Goal: Task Accomplishment & Management: Manage account settings

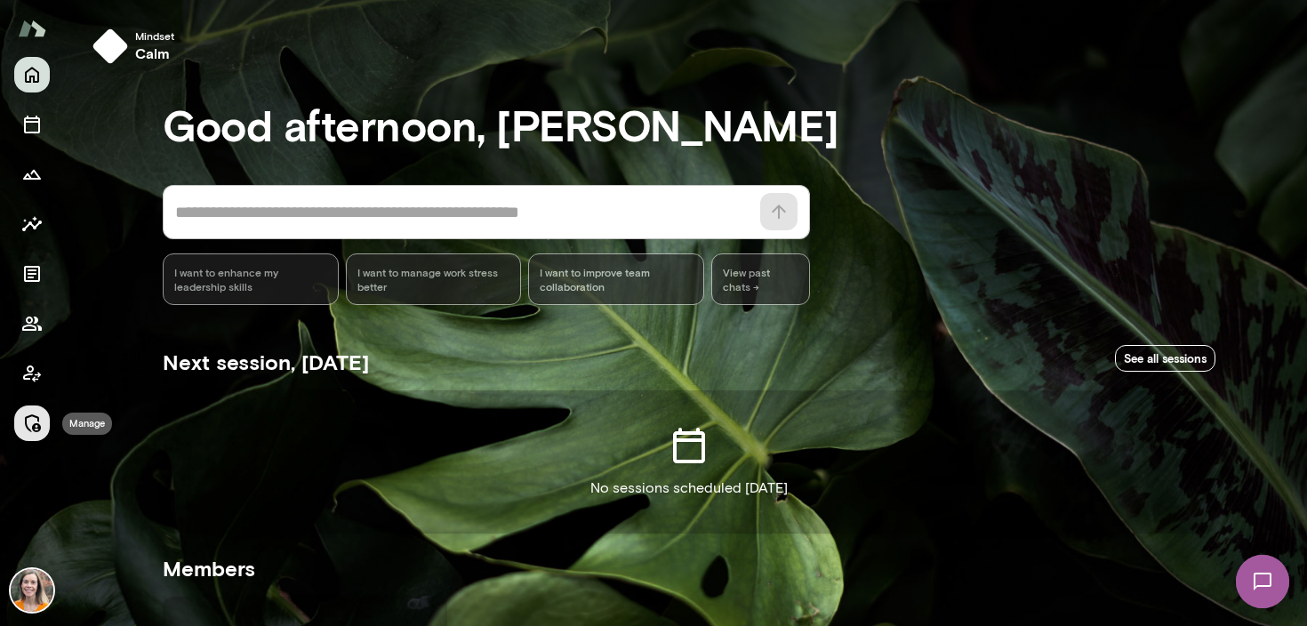
click at [28, 417] on icon "Manage" at bounding box center [31, 423] width 21 height 21
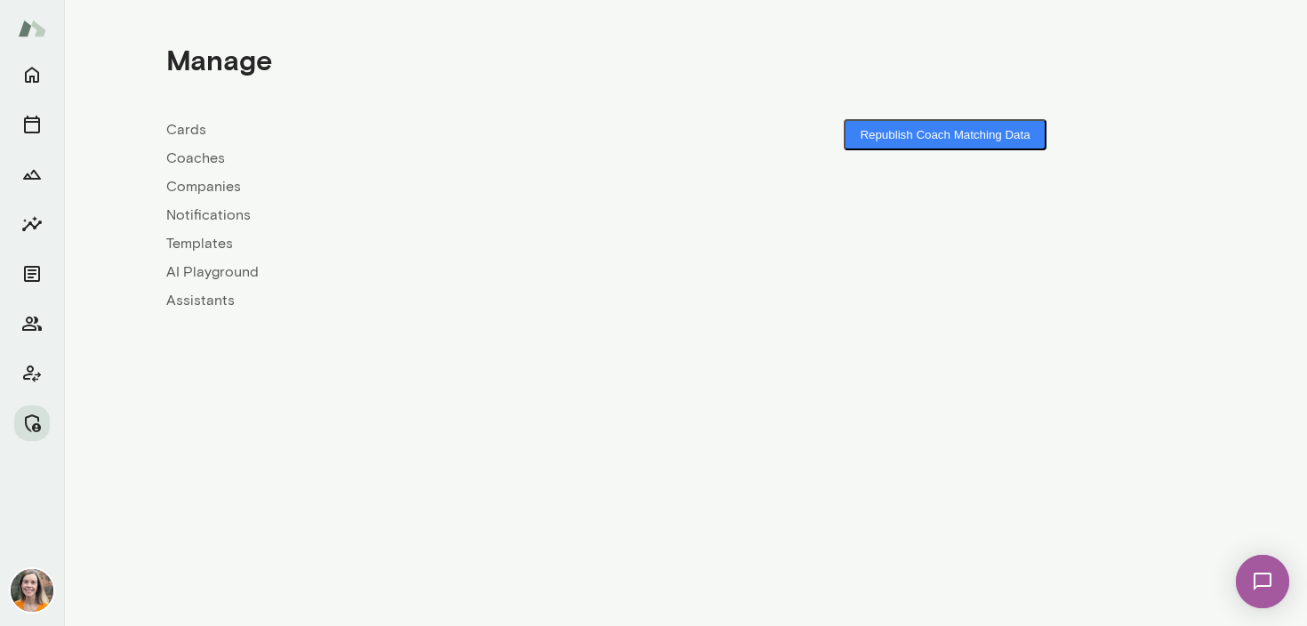
click at [194, 157] on link "Coaches" at bounding box center [425, 158] width 519 height 21
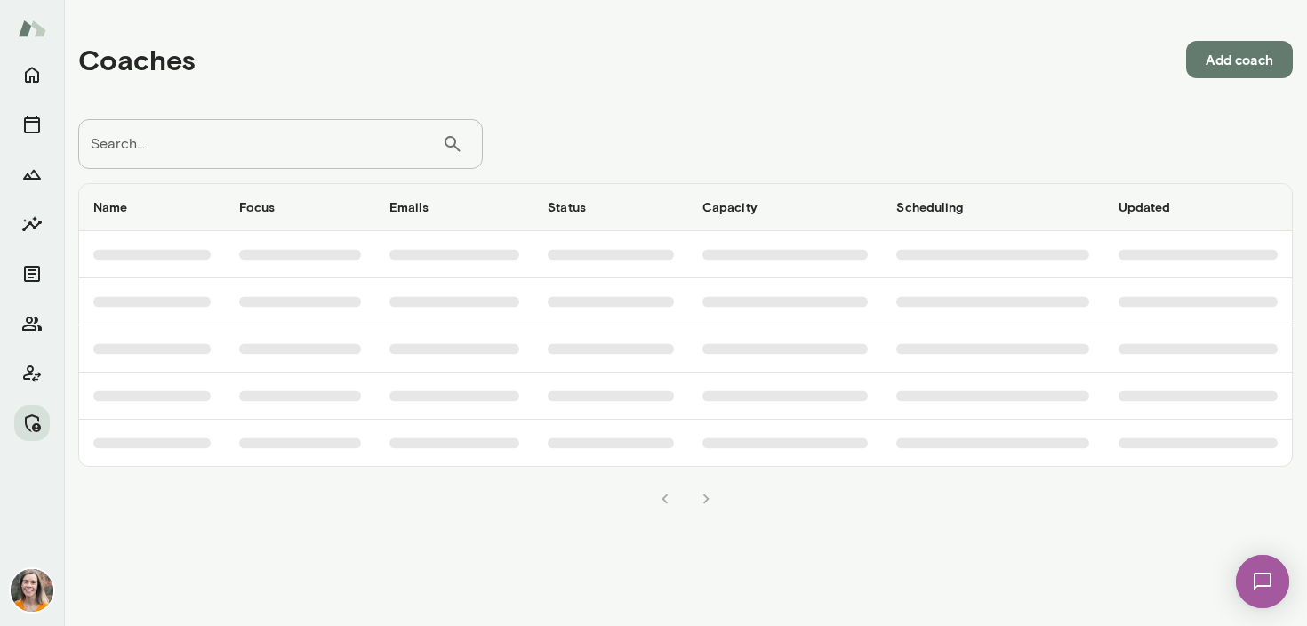
click at [198, 140] on input "Search..." at bounding box center [260, 144] width 364 height 50
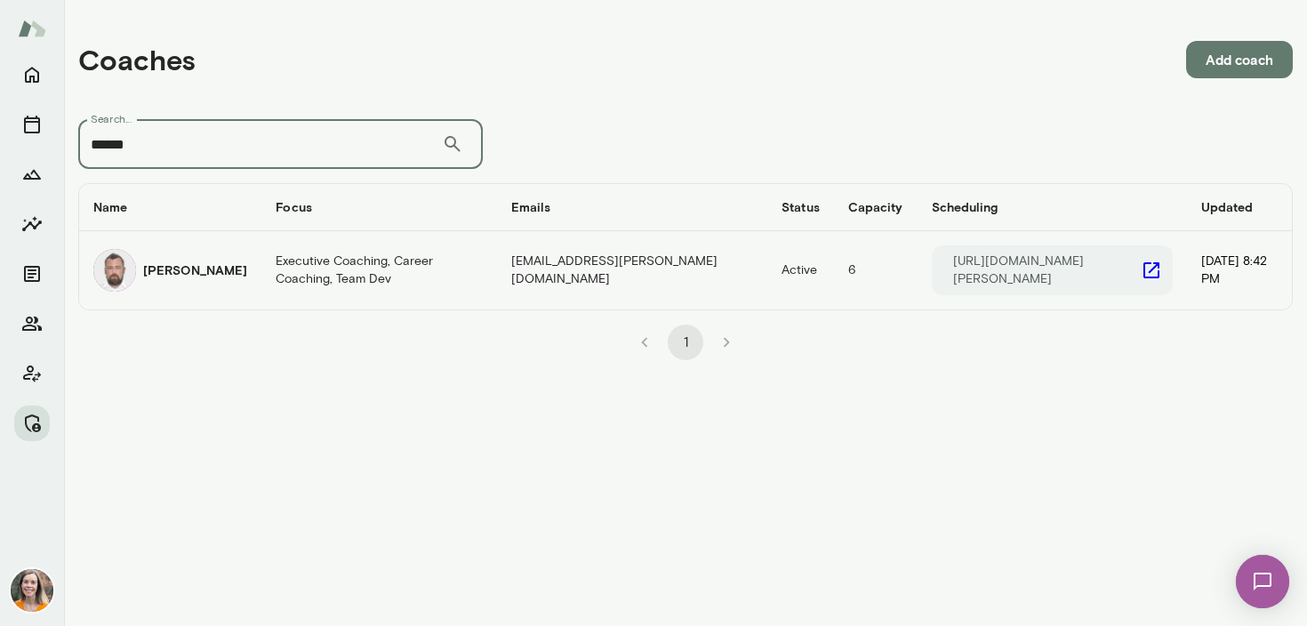
type input "******"
click at [175, 278] on h6 "[PERSON_NAME]" at bounding box center [195, 270] width 104 height 18
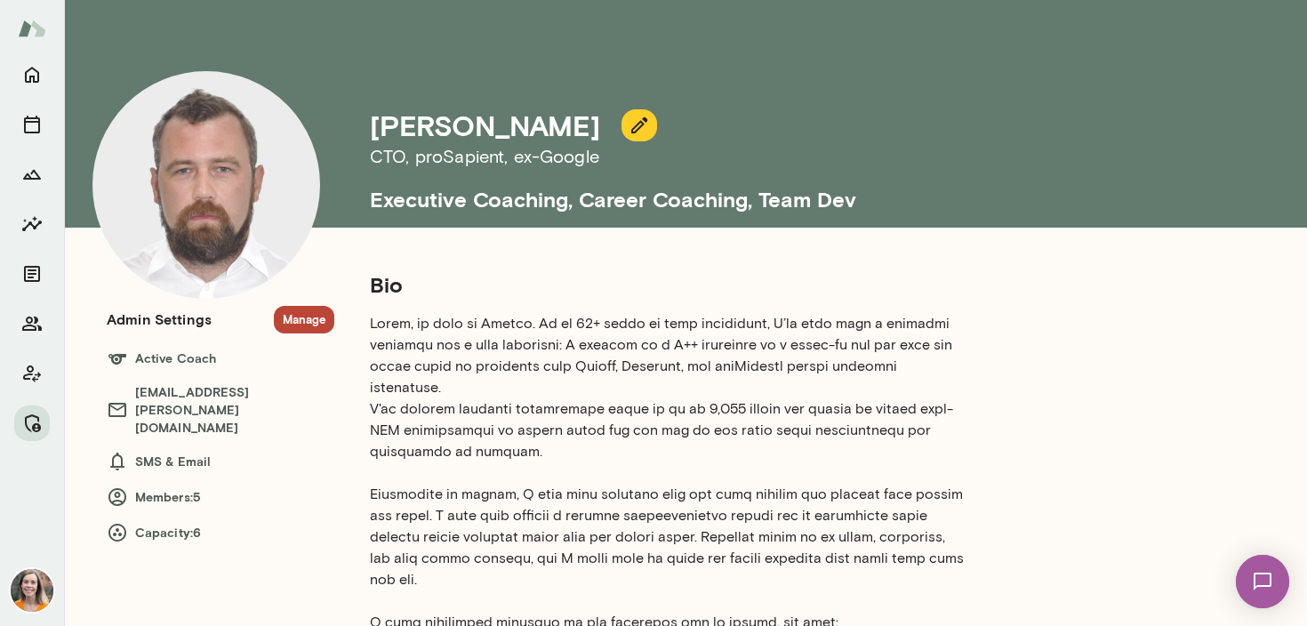
click at [300, 326] on button "Manage" at bounding box center [304, 320] width 60 height 28
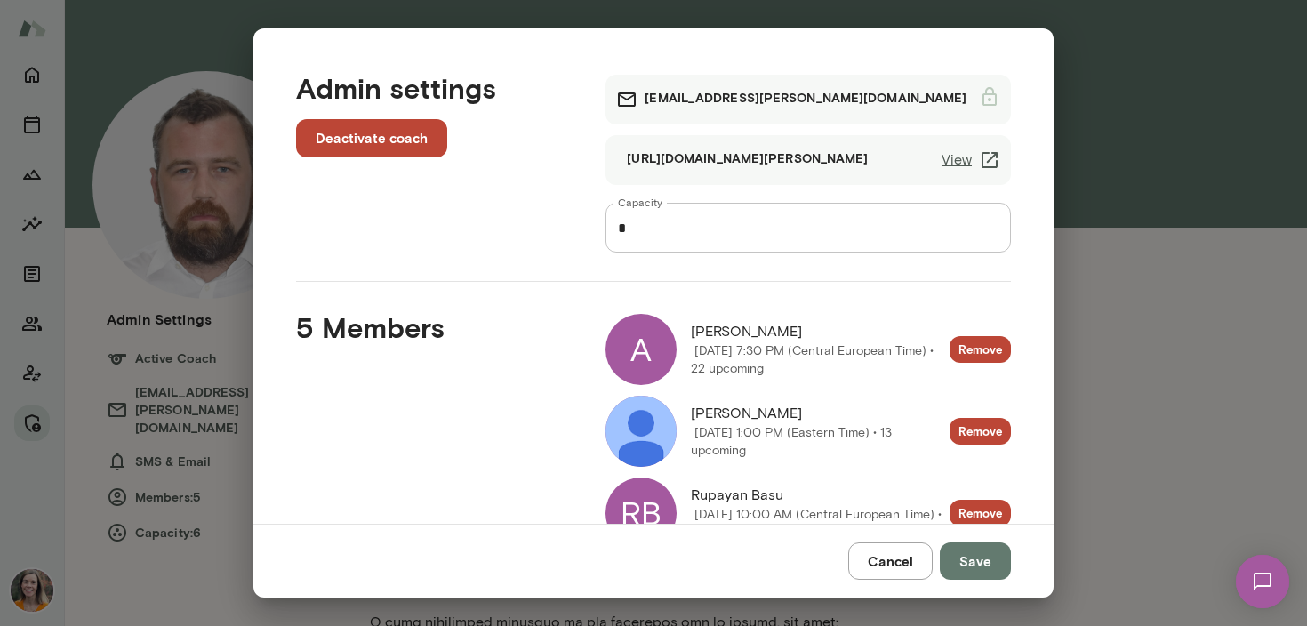
click at [634, 448] on img at bounding box center [641, 431] width 71 height 71
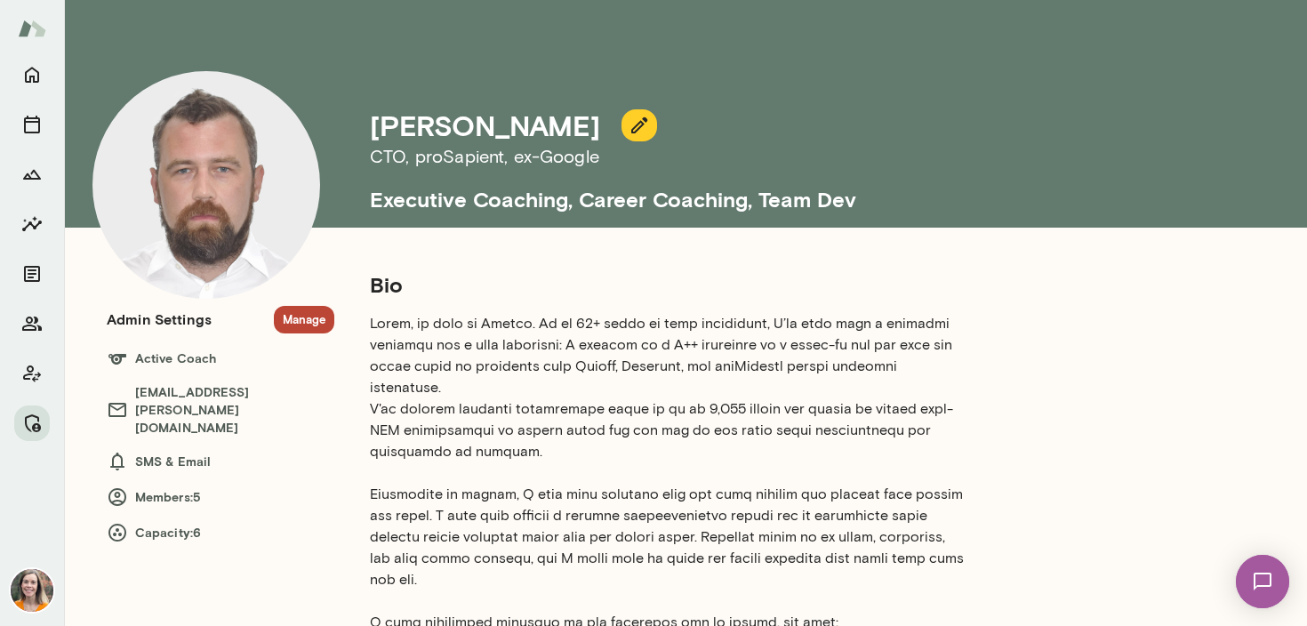
click at [303, 320] on button "Manage" at bounding box center [304, 320] width 60 height 28
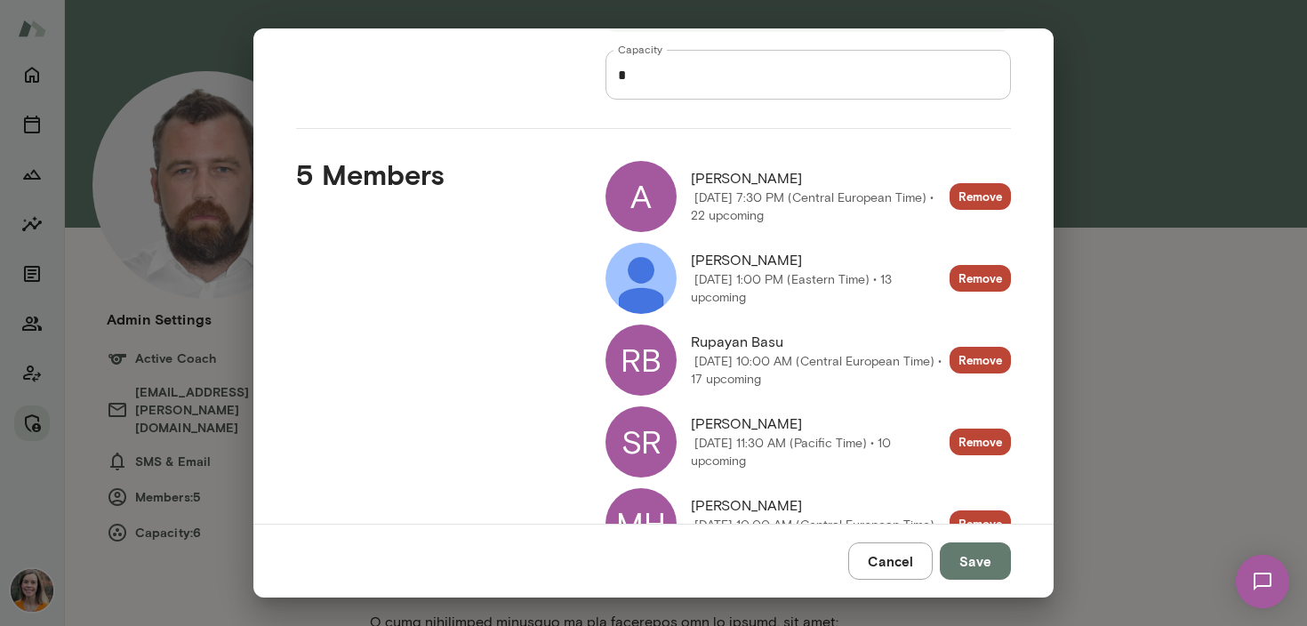
scroll to position [163, 0]
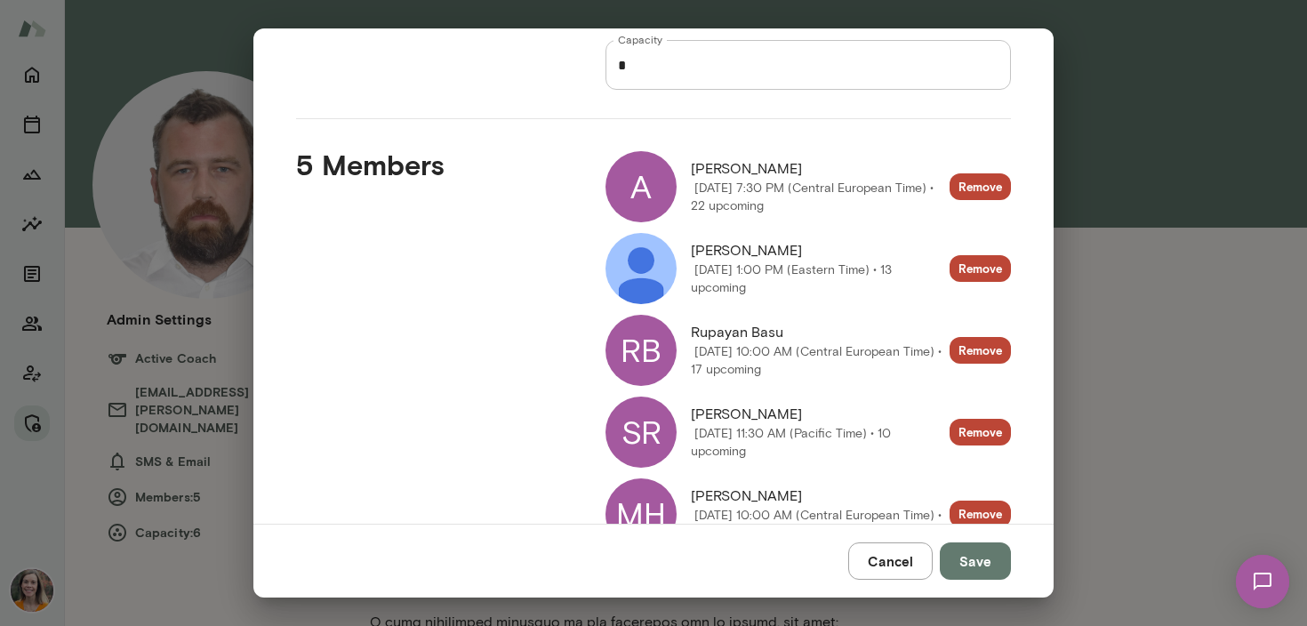
click at [642, 182] on div "A" at bounding box center [641, 186] width 71 height 71
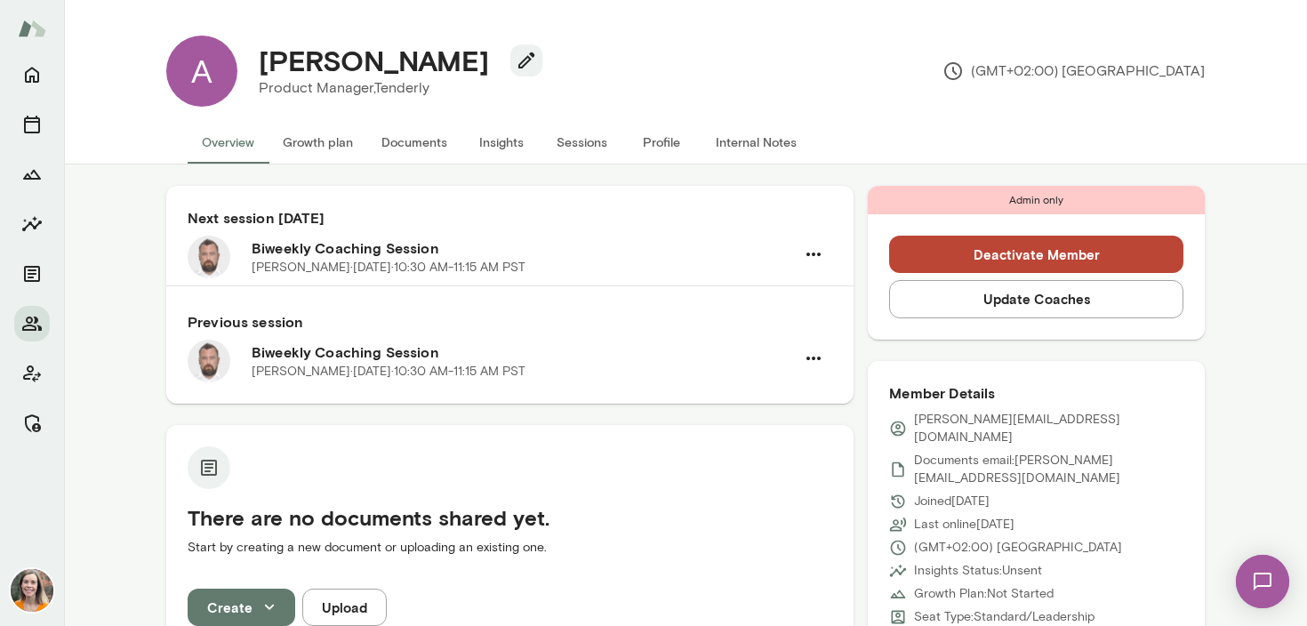
click at [577, 140] on button "Sessions" at bounding box center [581, 142] width 80 height 43
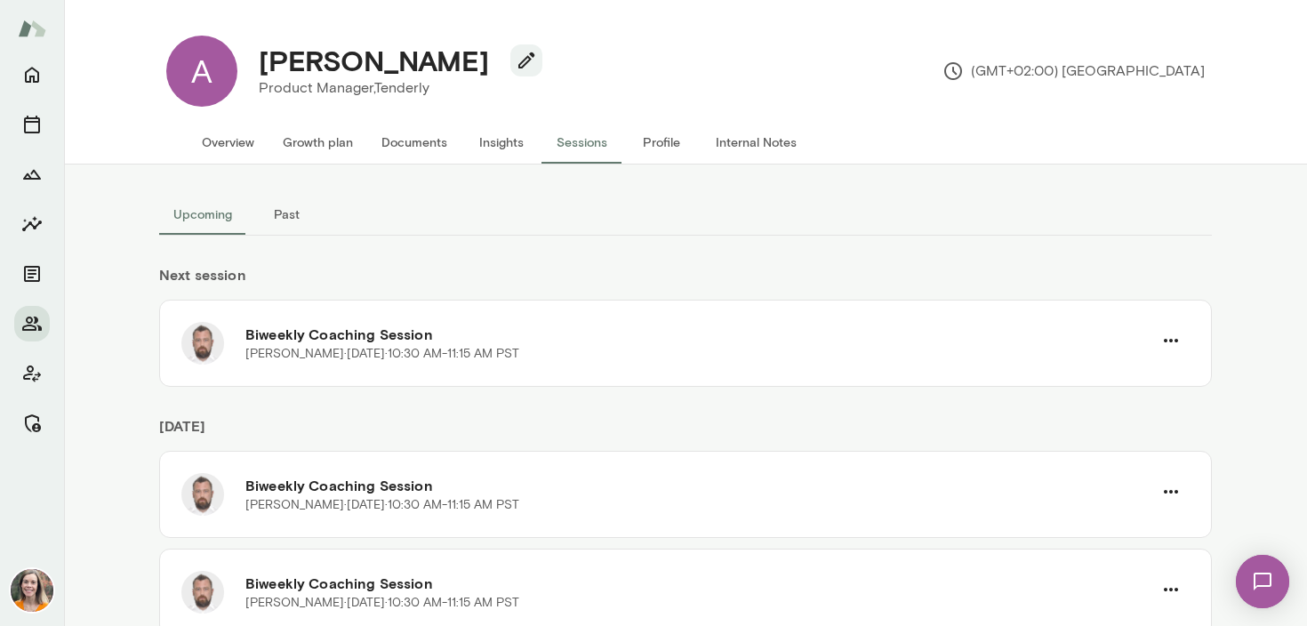
click at [285, 216] on button "Past" at bounding box center [286, 214] width 80 height 43
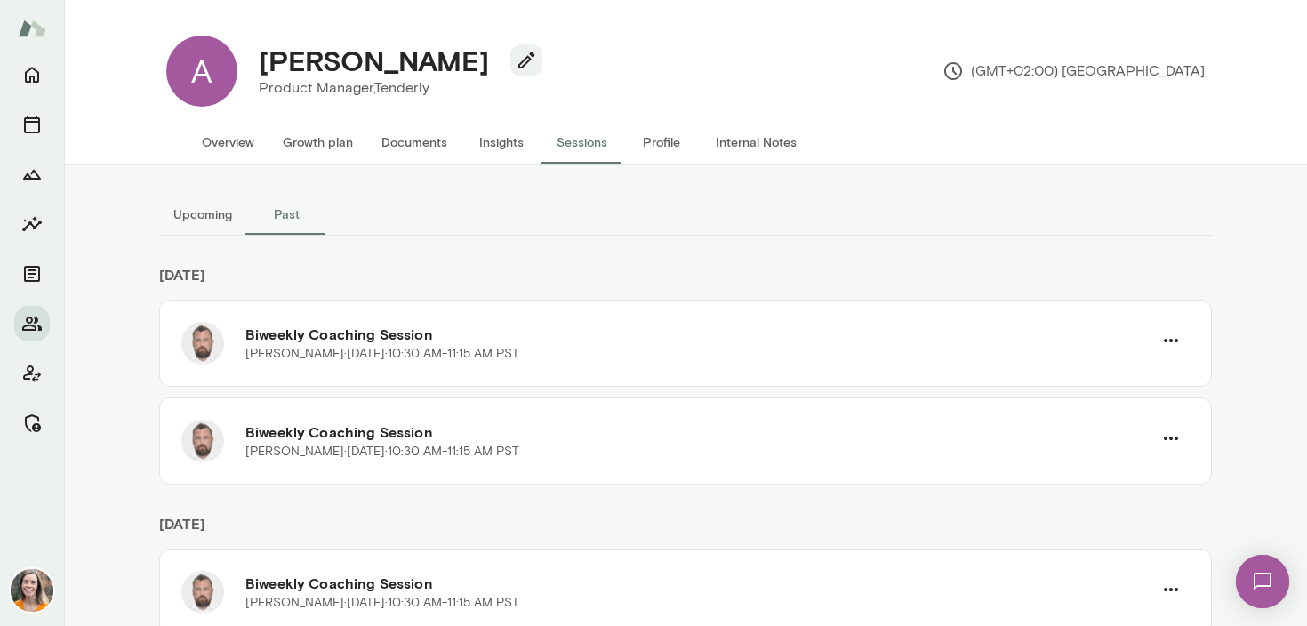
click at [225, 140] on button "Overview" at bounding box center [228, 142] width 81 height 43
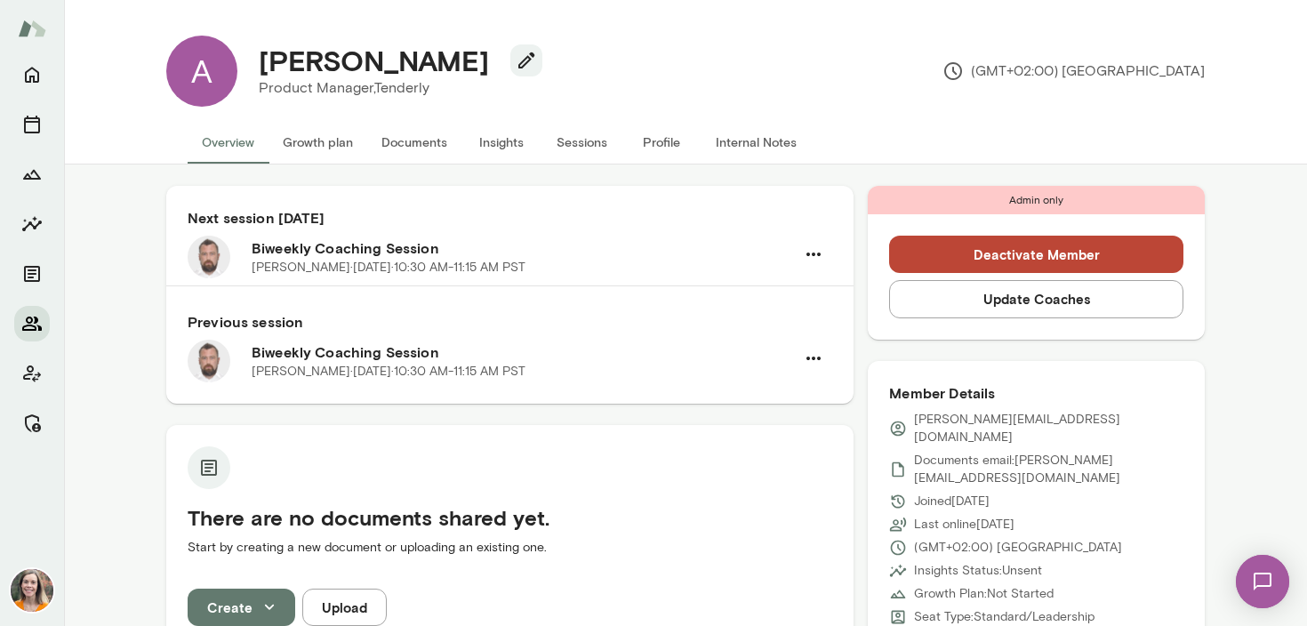
click at [26, 320] on icon "Members" at bounding box center [32, 324] width 20 height 14
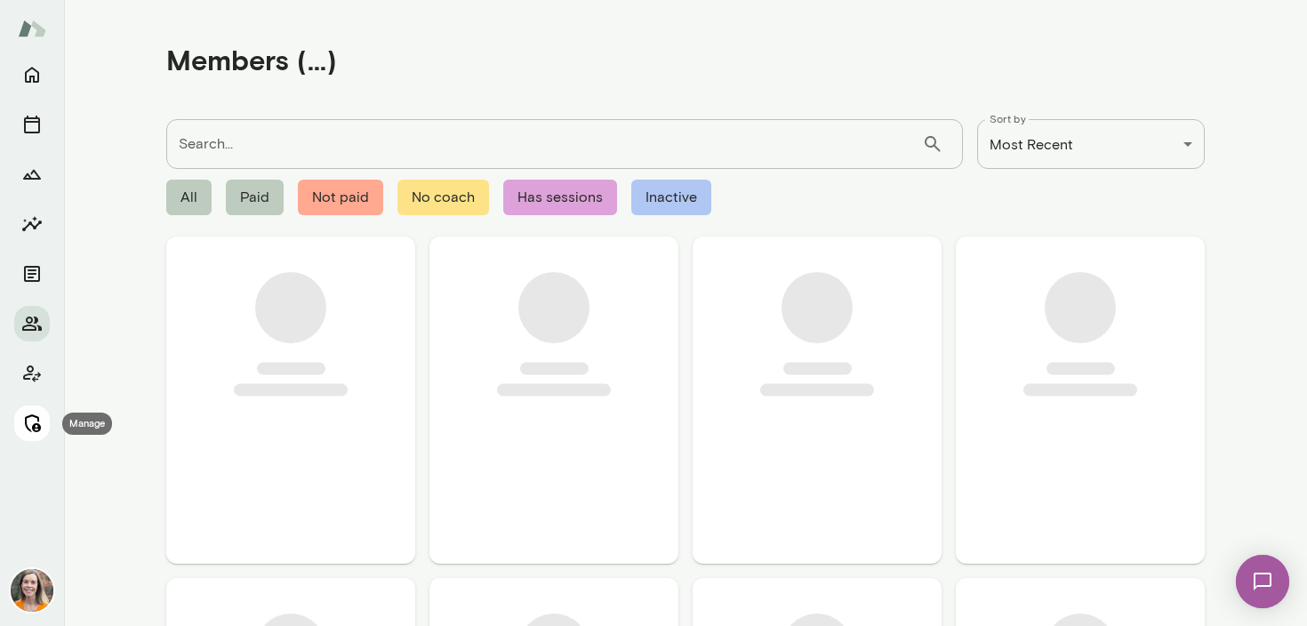
click at [30, 419] on icon "Manage" at bounding box center [31, 423] width 21 height 21
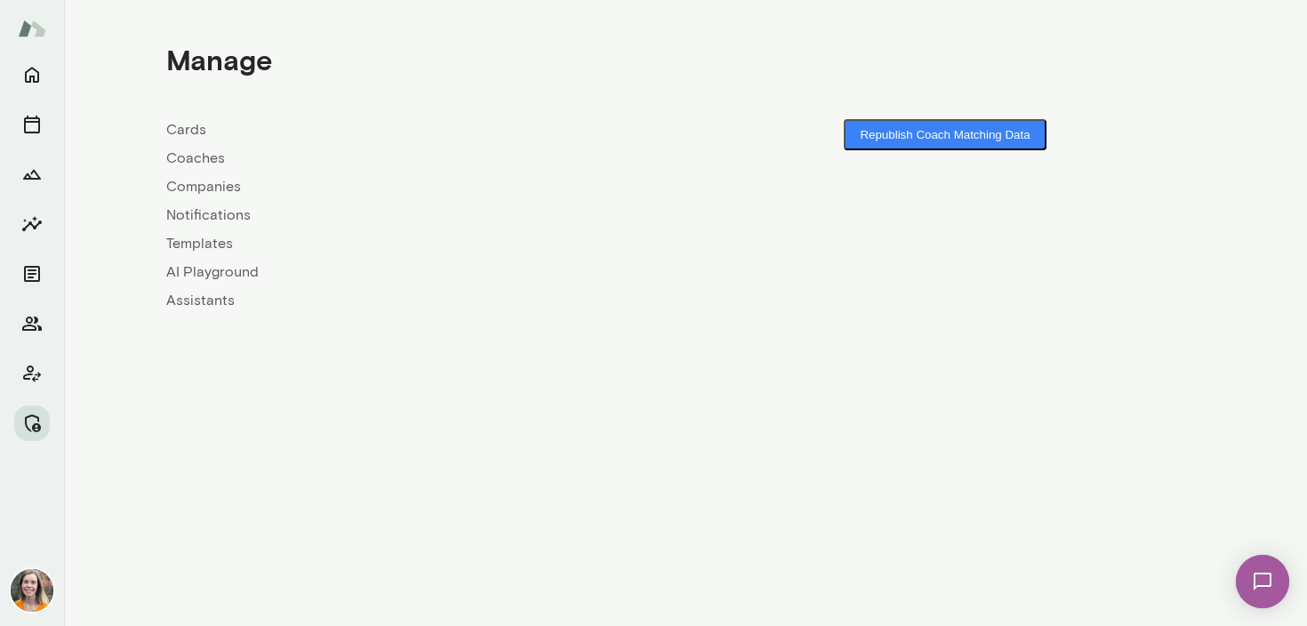
click at [194, 154] on link "Coaches" at bounding box center [425, 158] width 519 height 21
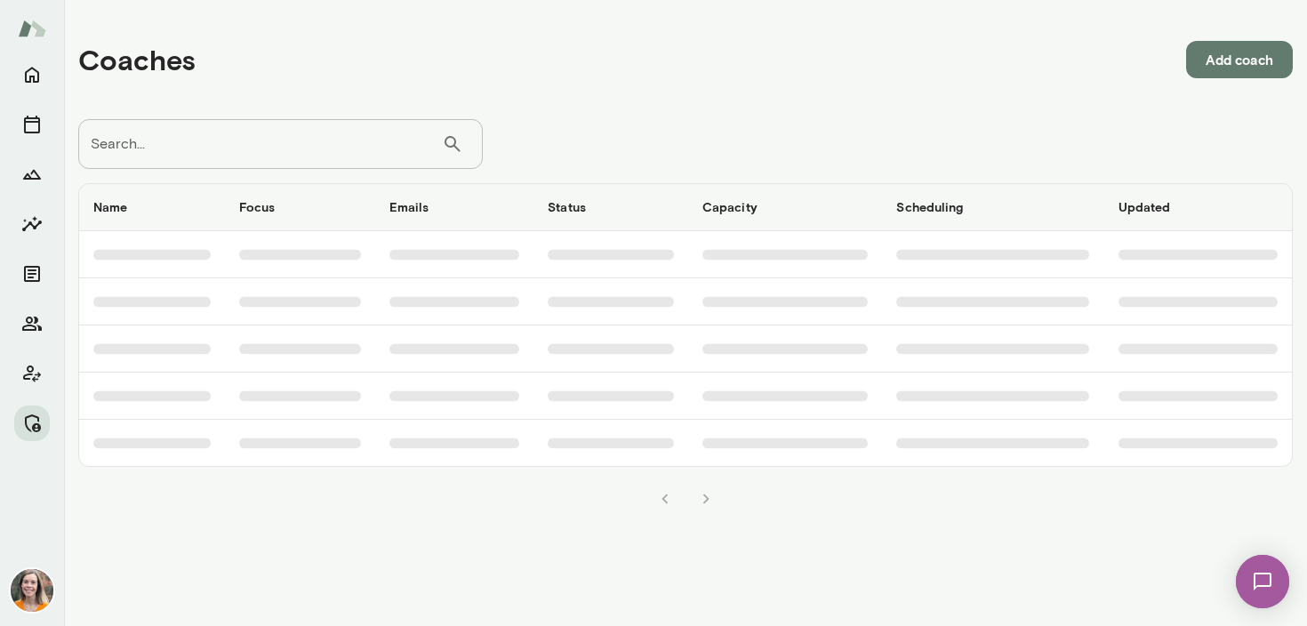
click at [229, 148] on input "Search..." at bounding box center [260, 144] width 364 height 50
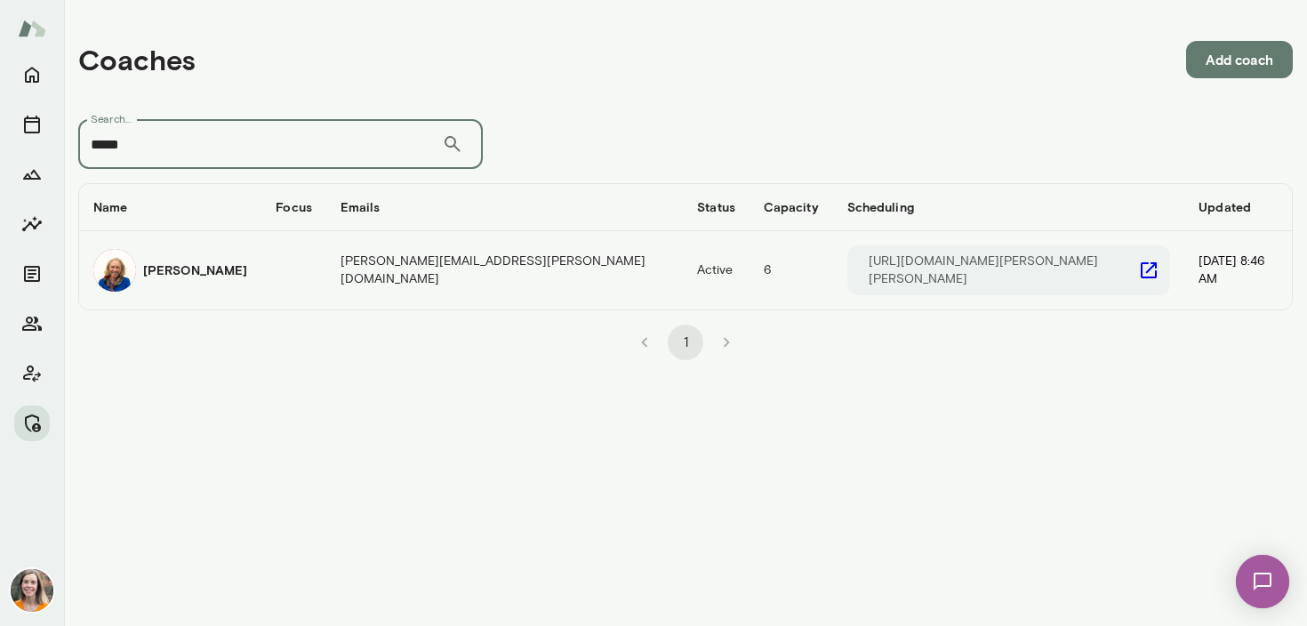
type input "*****"
click at [211, 270] on h6 "[PERSON_NAME]" at bounding box center [195, 270] width 104 height 18
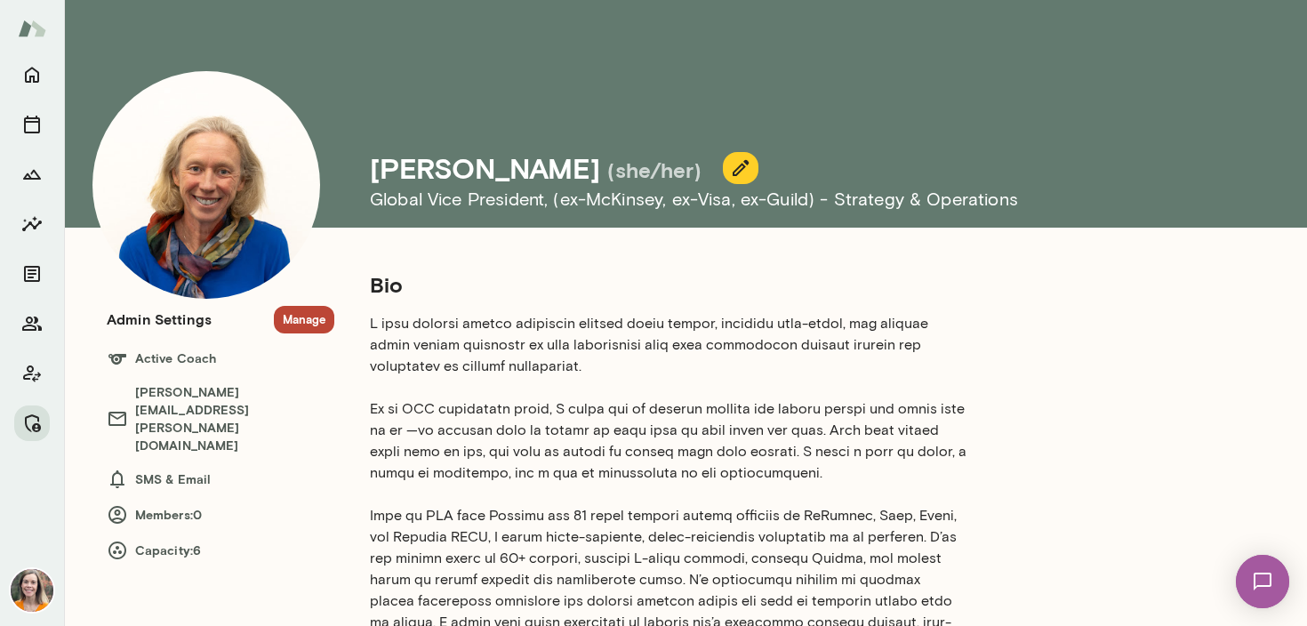
click at [300, 319] on button "Manage" at bounding box center [304, 320] width 60 height 28
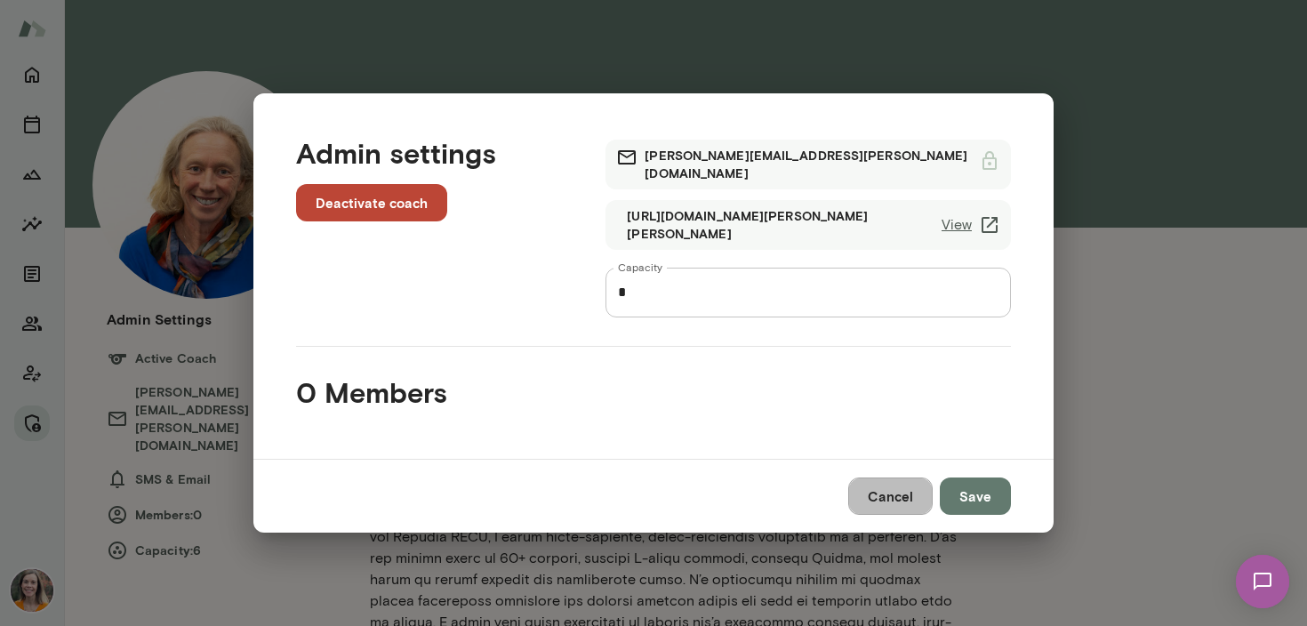
click at [898, 495] on button "Cancel" at bounding box center [890, 495] width 84 height 37
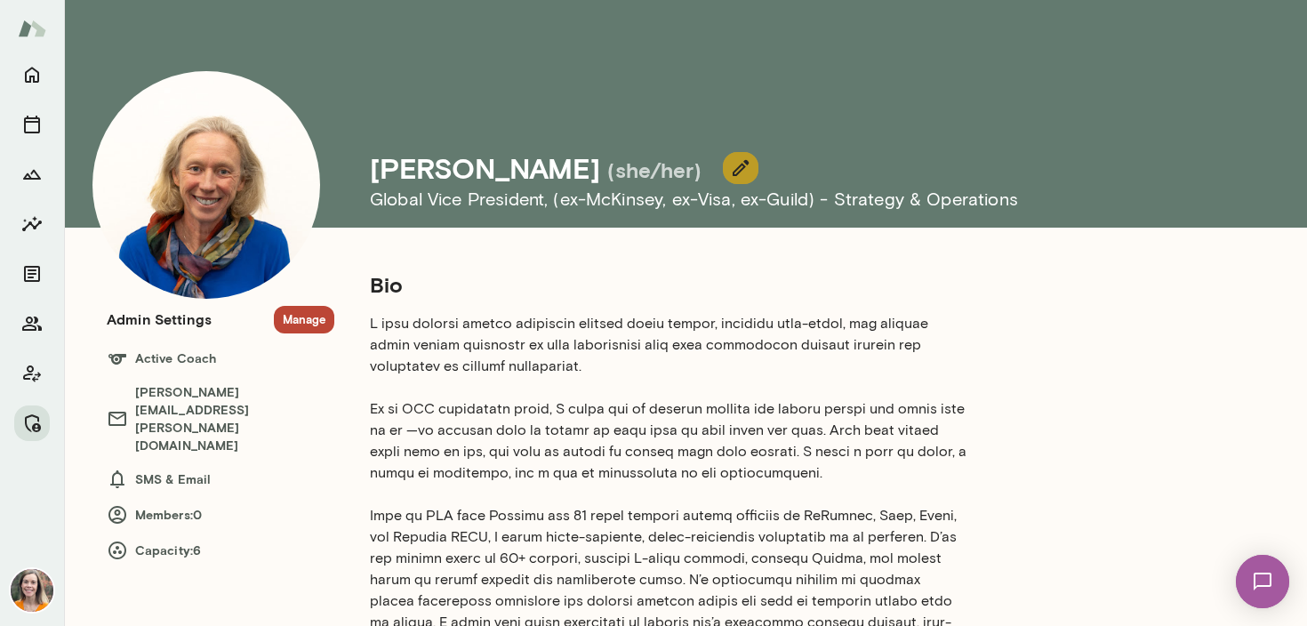
click at [730, 172] on icon "button" at bounding box center [740, 167] width 21 height 21
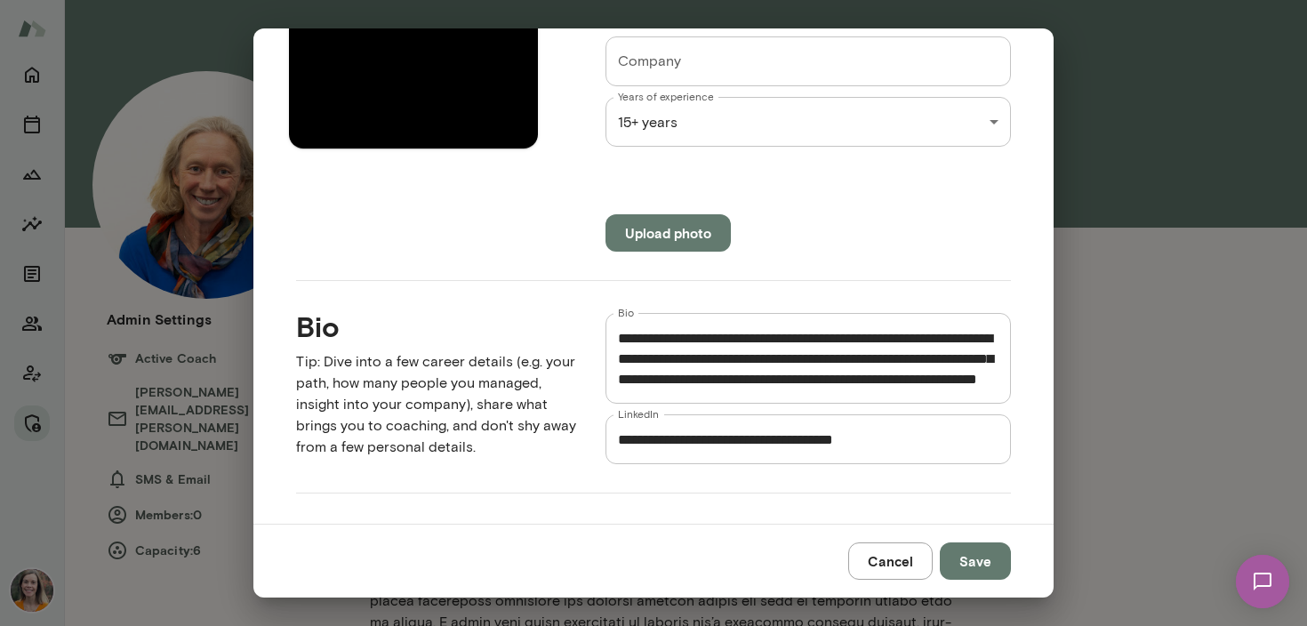
scroll to position [373, 0]
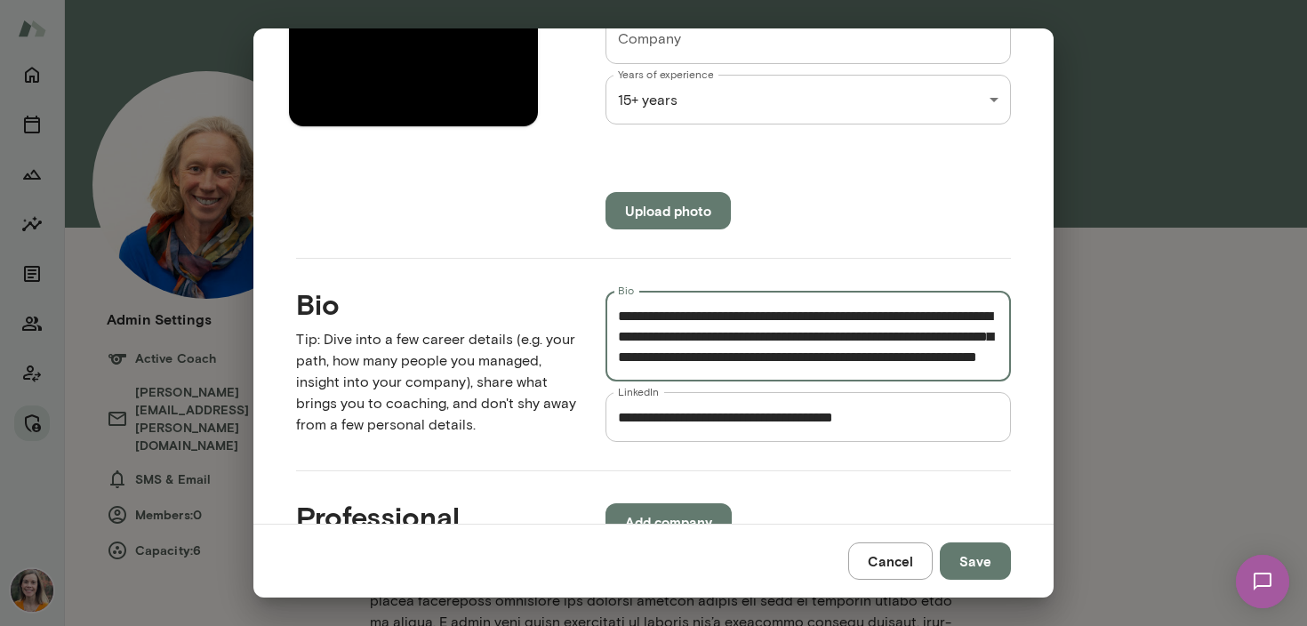
drag, startPoint x: 617, startPoint y: 312, endPoint x: 987, endPoint y: 362, distance: 373.2
click at [987, 362] on div "* Bio" at bounding box center [808, 336] width 405 height 91
click at [852, 351] on textarea "Bio" at bounding box center [808, 336] width 381 height 61
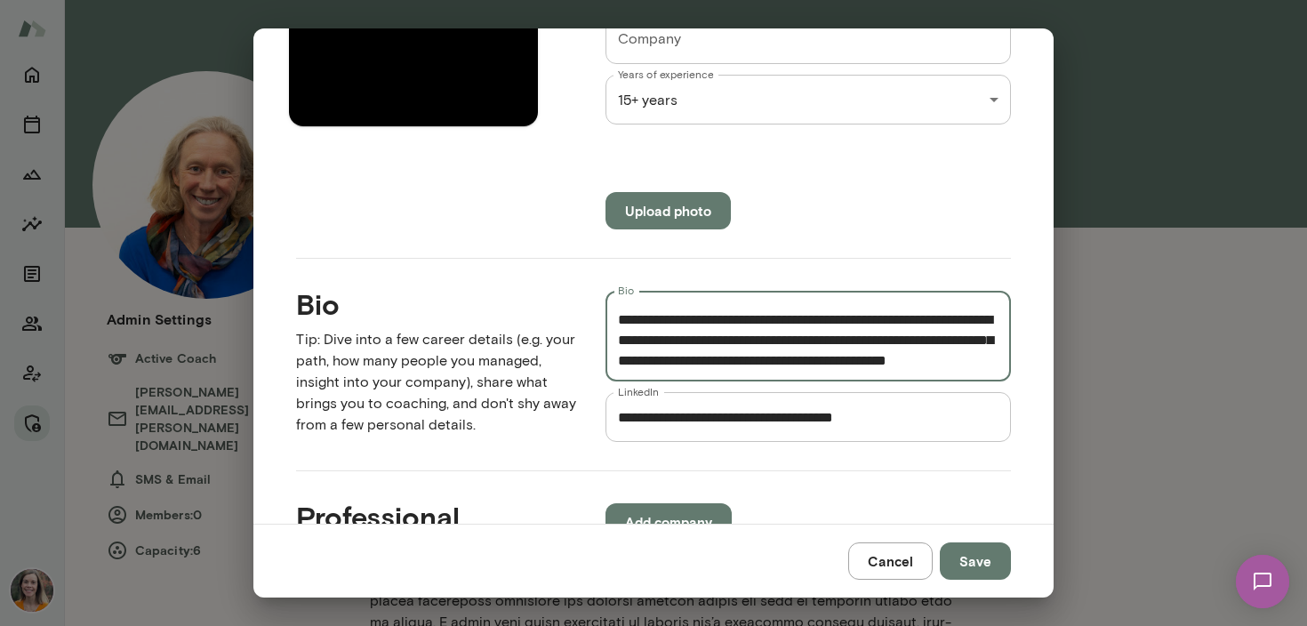
scroll to position [435, 0]
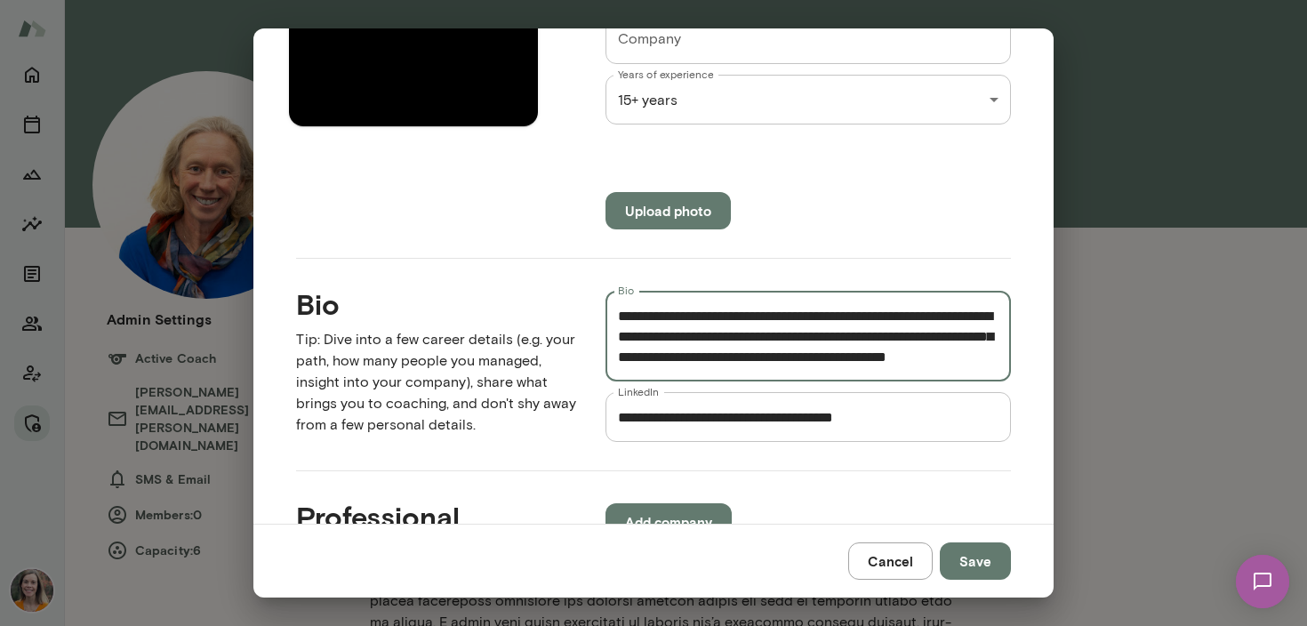
drag, startPoint x: 618, startPoint y: 314, endPoint x: 934, endPoint y: 357, distance: 319.4
click at [934, 357] on textarea "Bio" at bounding box center [808, 336] width 381 height 61
paste textarea "**********"
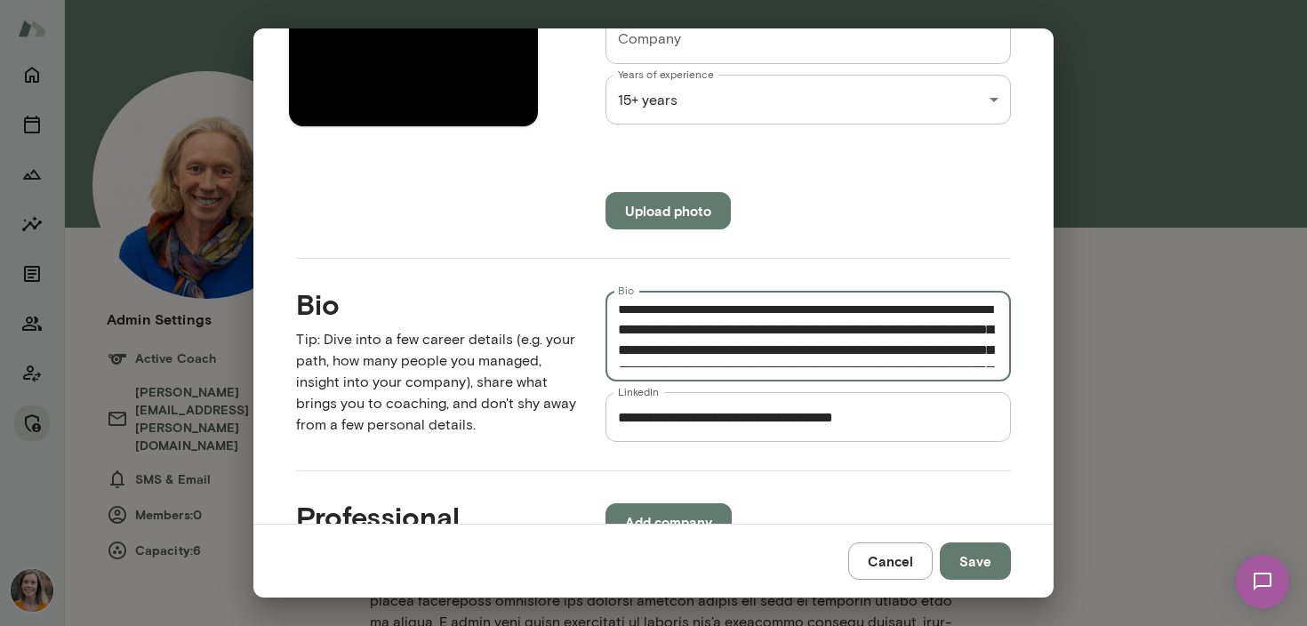
scroll to position [151, 0]
click at [789, 331] on textarea "Bio" at bounding box center [808, 336] width 381 height 61
click at [766, 324] on textarea "Bio" at bounding box center [808, 336] width 381 height 61
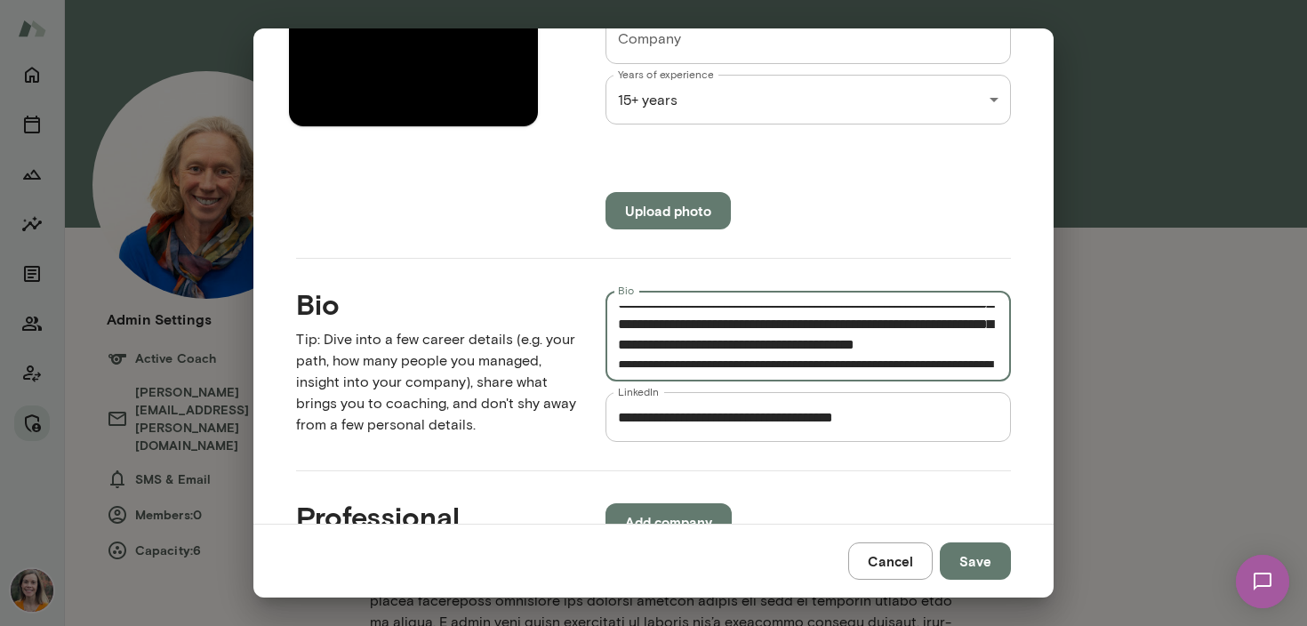
scroll to position [304, 0]
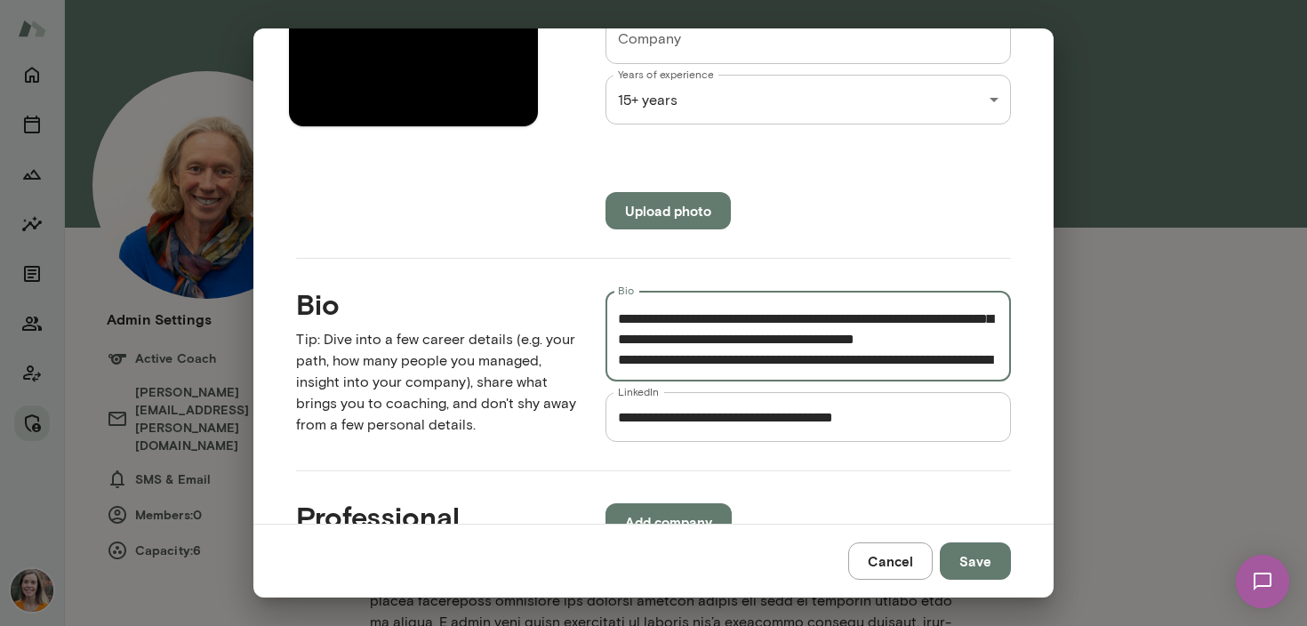
click at [966, 322] on textarea "Bio" at bounding box center [808, 336] width 381 height 61
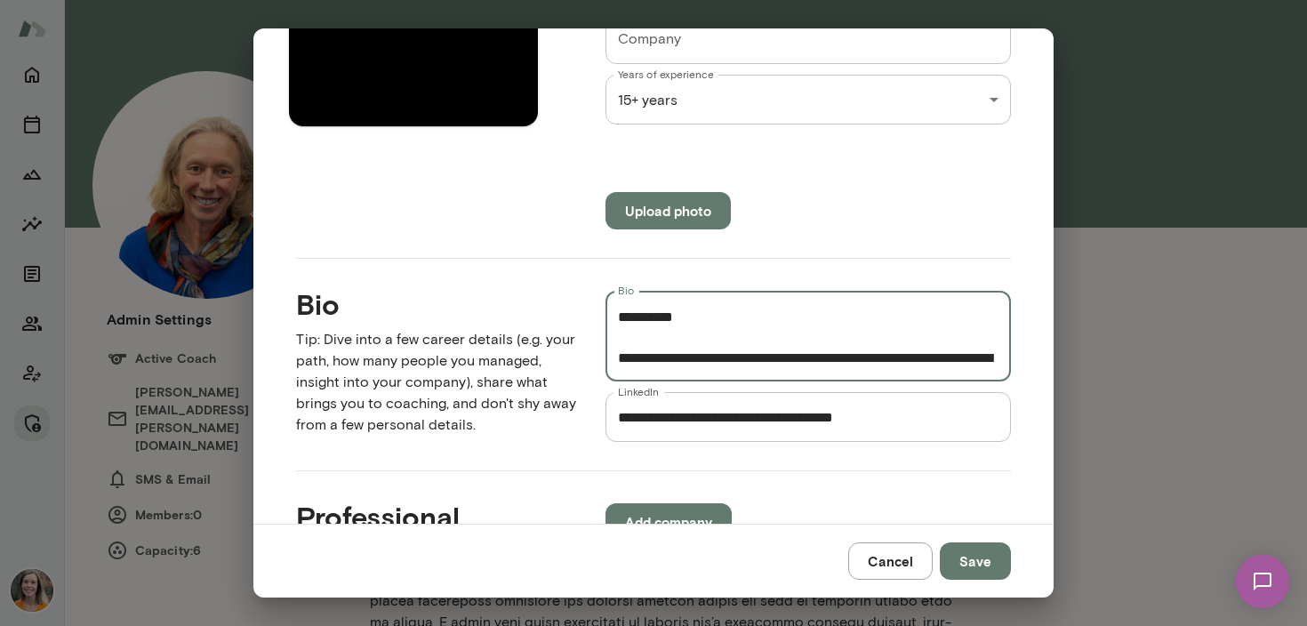
scroll to position [420, 0]
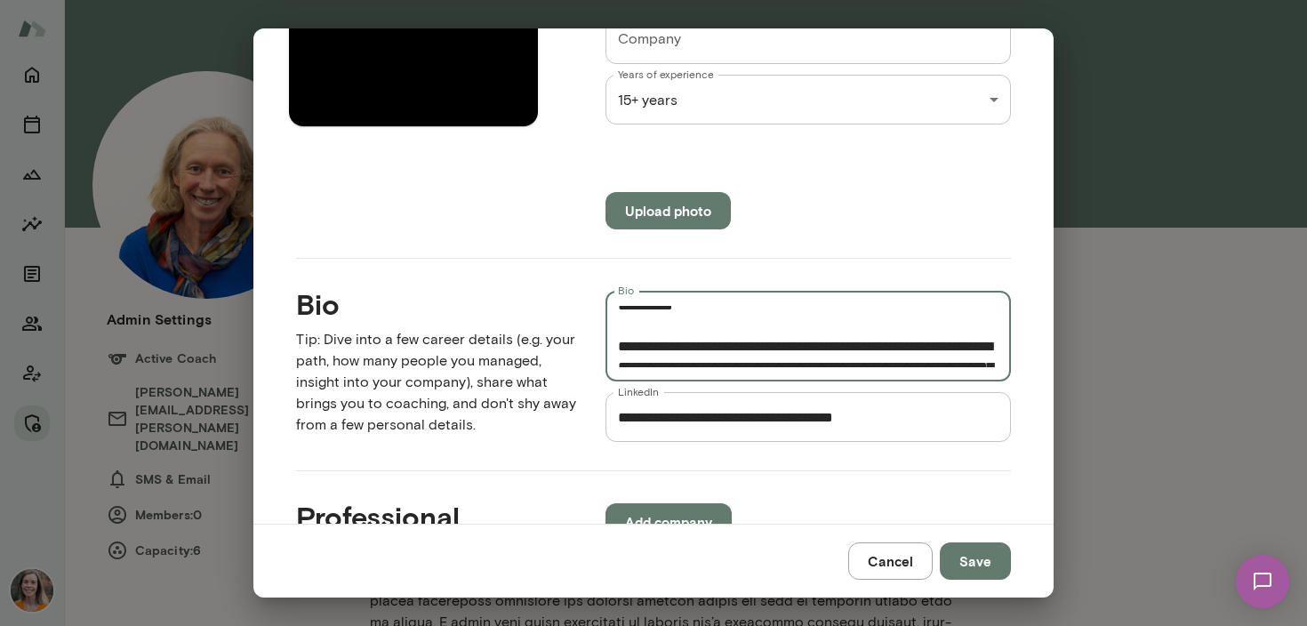
click at [750, 324] on textarea "Bio" at bounding box center [808, 336] width 381 height 61
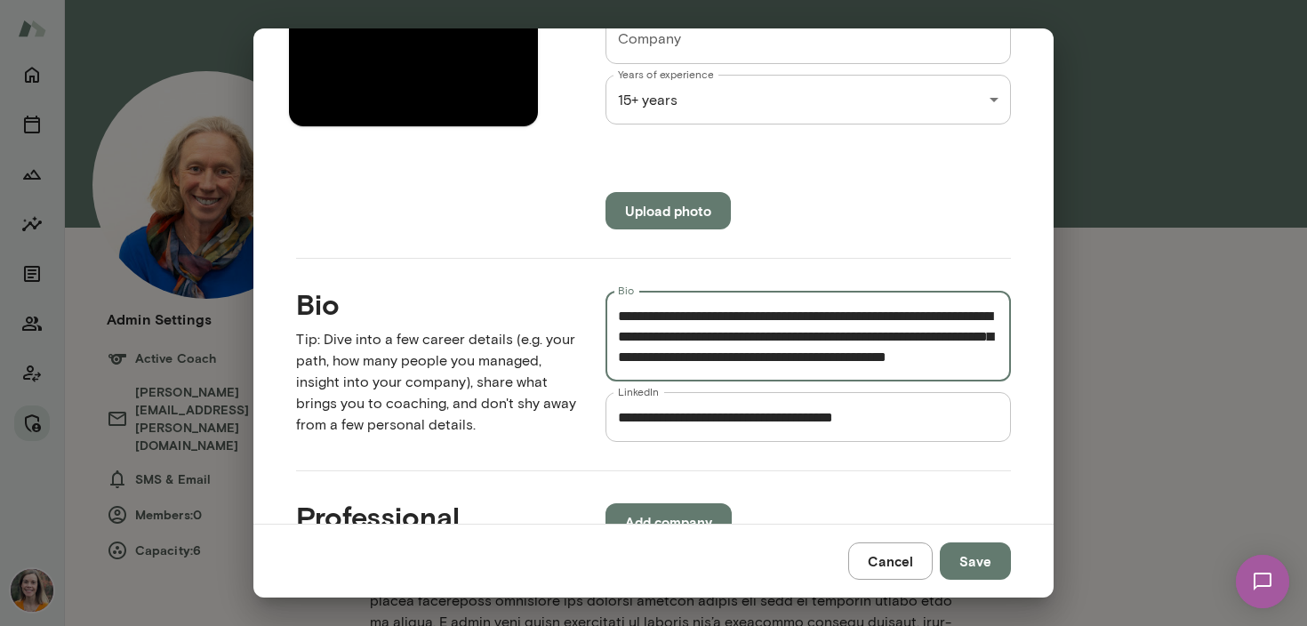
scroll to position [573, 0]
type textarea "**********"
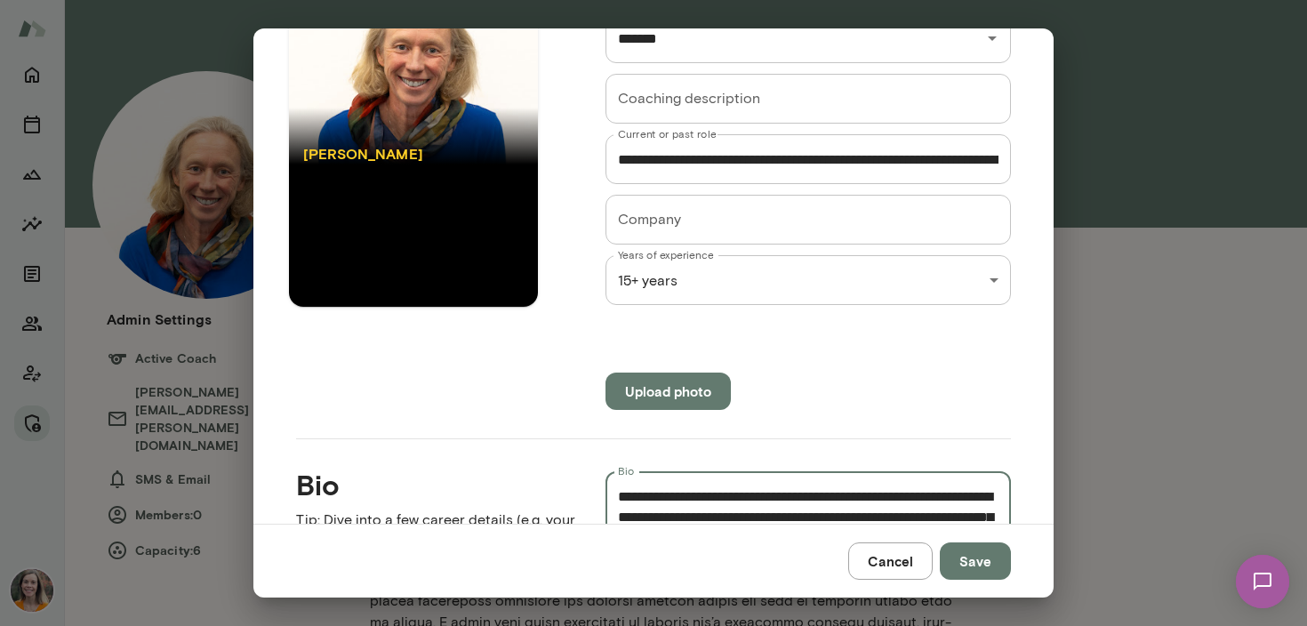
scroll to position [188, 0]
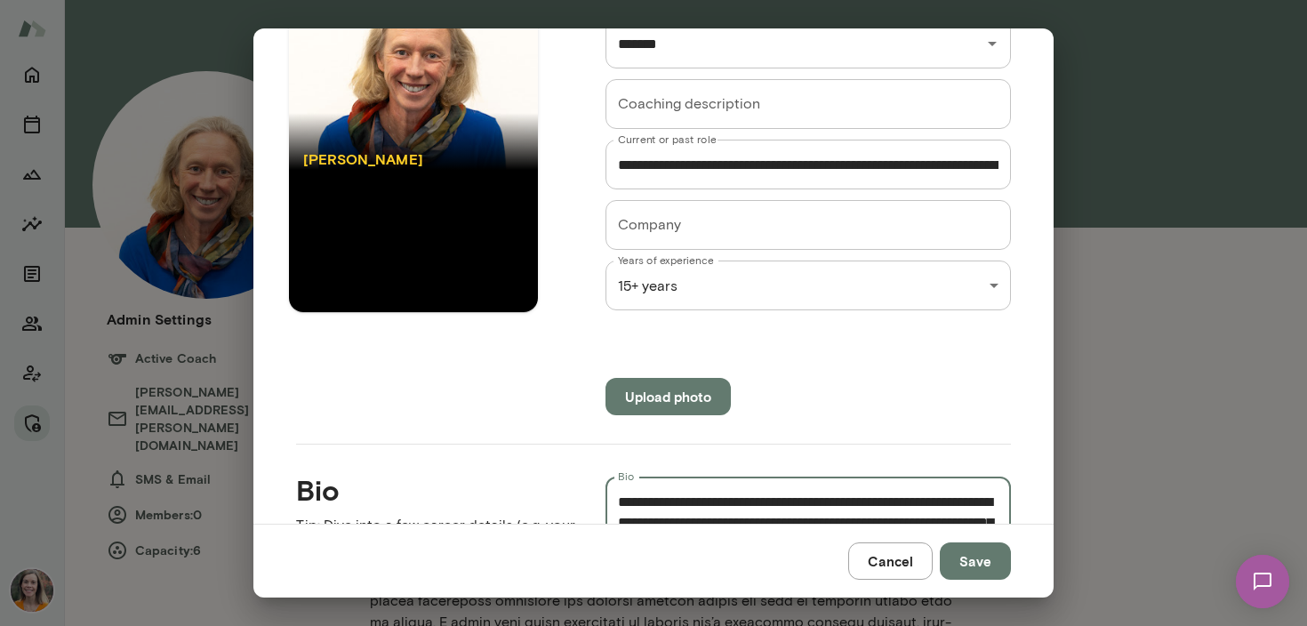
click at [905, 161] on input "**********" at bounding box center [808, 165] width 405 height 50
drag, startPoint x: 997, startPoint y: 165, endPoint x: 551, endPoint y: 173, distance: 445.5
click at [551, 173] on div "**********" at bounding box center [639, 135] width 743 height 560
paste input "text"
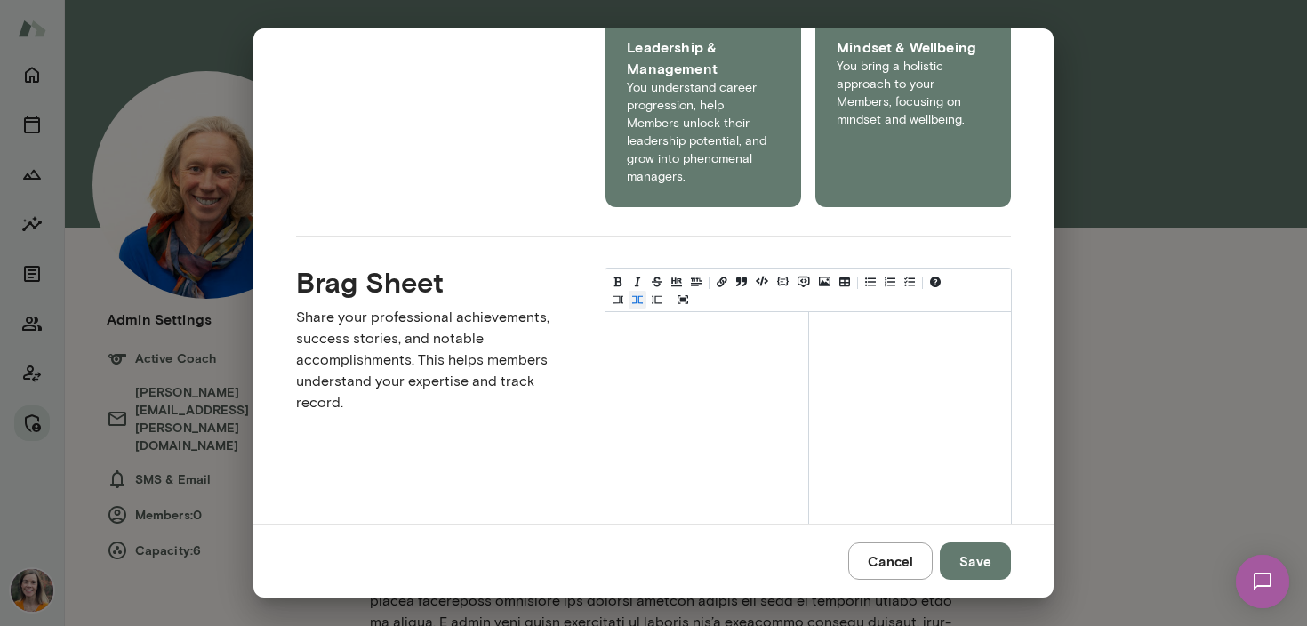
scroll to position [1632, 0]
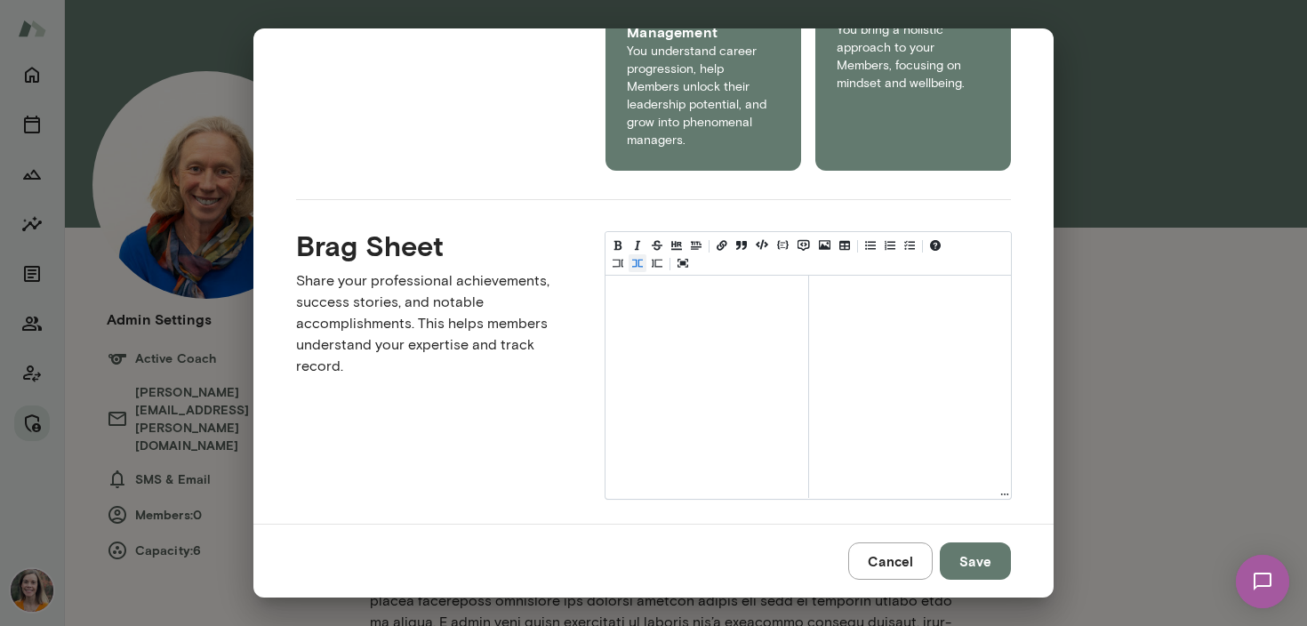
type input "**********"
click at [968, 558] on button "Save" at bounding box center [975, 560] width 71 height 37
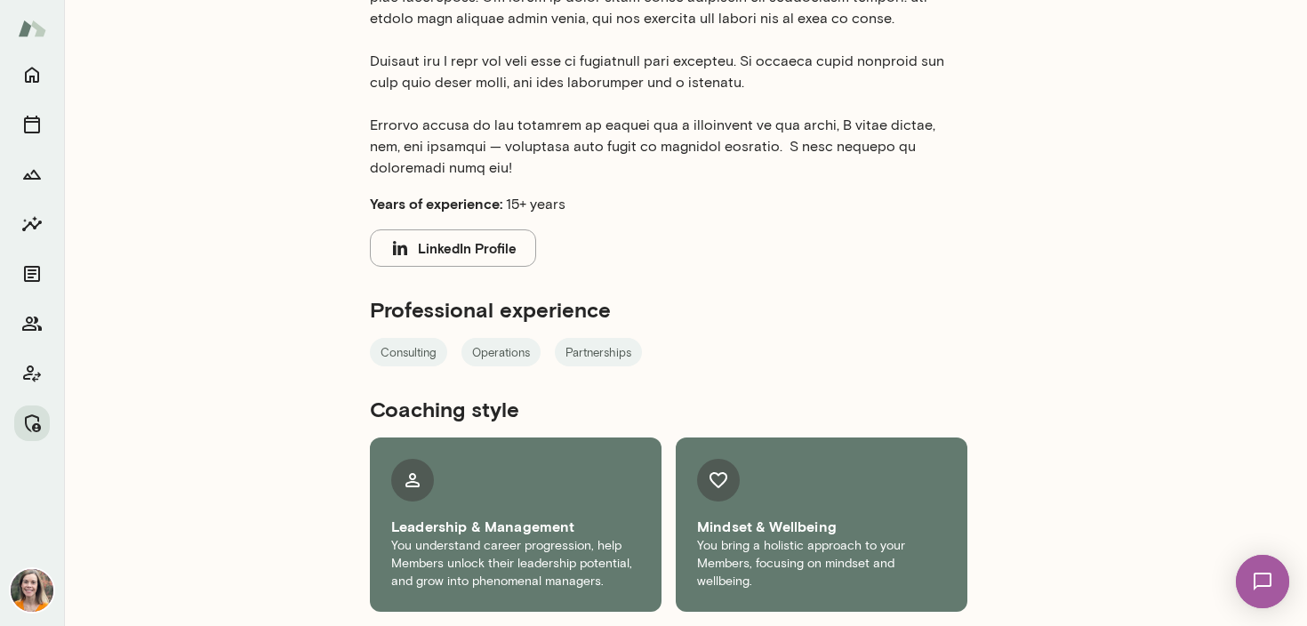
scroll to position [0, 0]
